Goal: Task Accomplishment & Management: Use online tool/utility

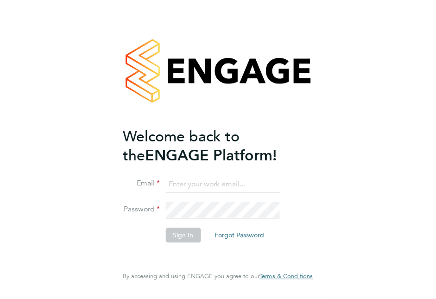
type input "clare.smith@reed.com"
click at [186, 237] on button "Sign In" at bounding box center [183, 235] width 35 height 15
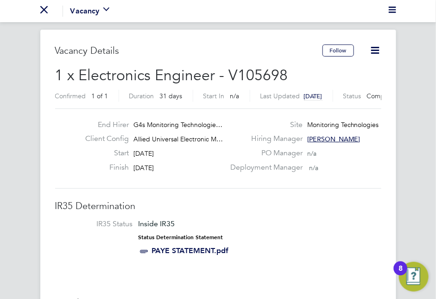
click at [47, 11] on icon "Main navigation" at bounding box center [43, 9] width 7 height 7
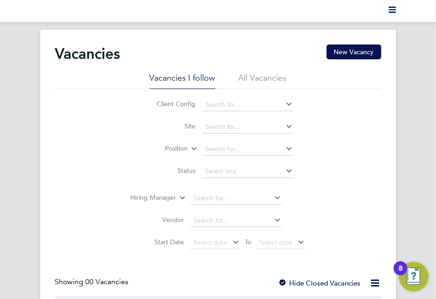
click at [395, 11] on polygon "Main navigation" at bounding box center [392, 9] width 7 height 1
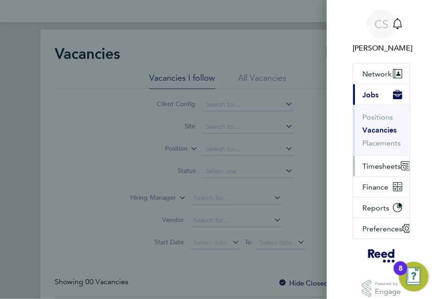
click at [384, 162] on span "Timesheets" at bounding box center [382, 166] width 38 height 9
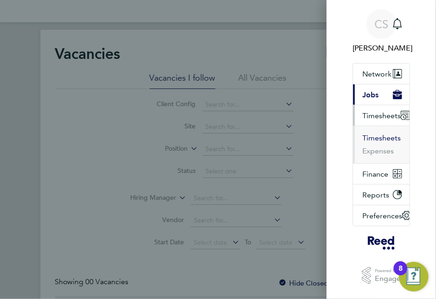
click at [383, 139] on button "Timesheets" at bounding box center [382, 138] width 38 height 9
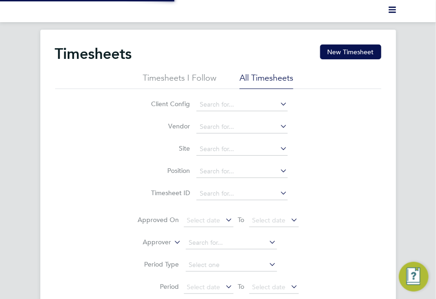
scroll to position [23, 64]
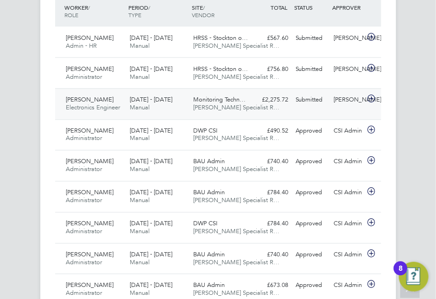
click at [90, 98] on span "[PERSON_NAME]" at bounding box center [90, 100] width 48 height 8
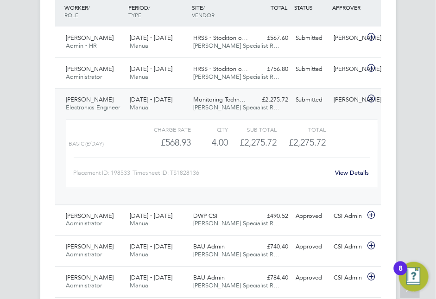
click at [90, 96] on span "[PERSON_NAME]" at bounding box center [90, 100] width 48 height 8
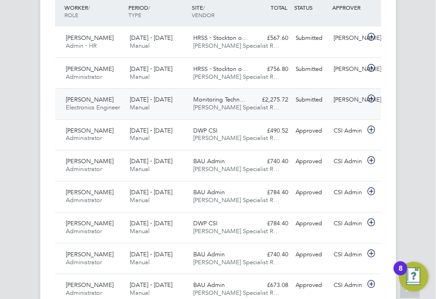
click at [90, 96] on span "[PERSON_NAME]" at bounding box center [90, 100] width 48 height 8
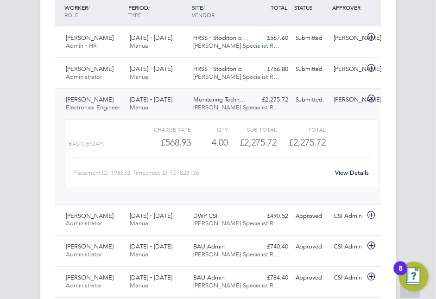
click at [354, 171] on link "View Details" at bounding box center [353, 173] width 34 height 8
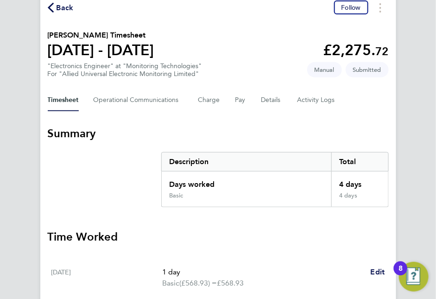
scroll to position [44, 0]
